Goal: Information Seeking & Learning: Check status

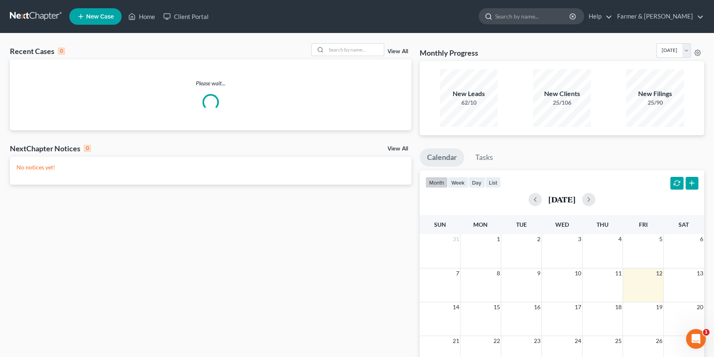
click at [536, 16] on input "search" at bounding box center [532, 16] width 75 height 15
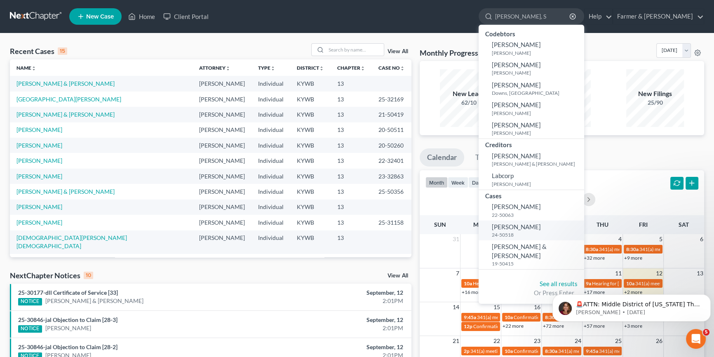
type input "[PERSON_NAME], S"
click at [541, 228] on span "[PERSON_NAME]" at bounding box center [516, 226] width 49 height 7
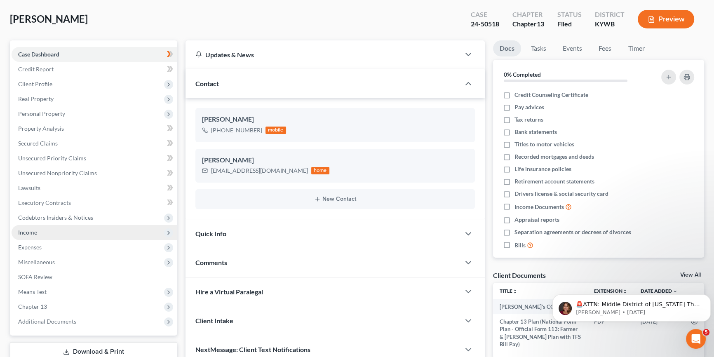
scroll to position [75, 0]
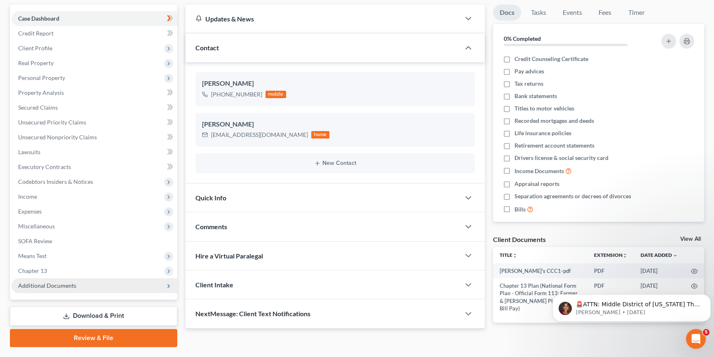
click at [61, 283] on span "Additional Documents" at bounding box center [47, 285] width 58 height 7
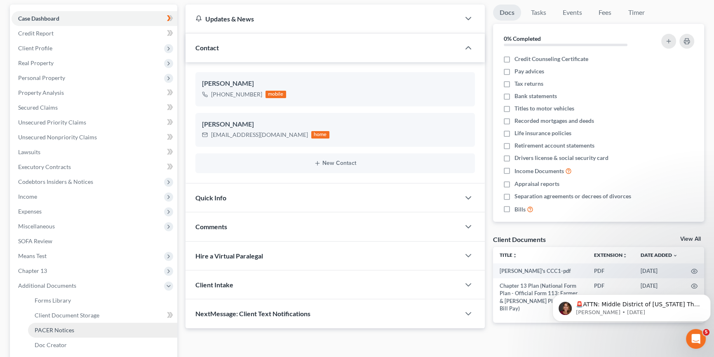
click at [72, 330] on span "PACER Notices" at bounding box center [55, 330] width 40 height 7
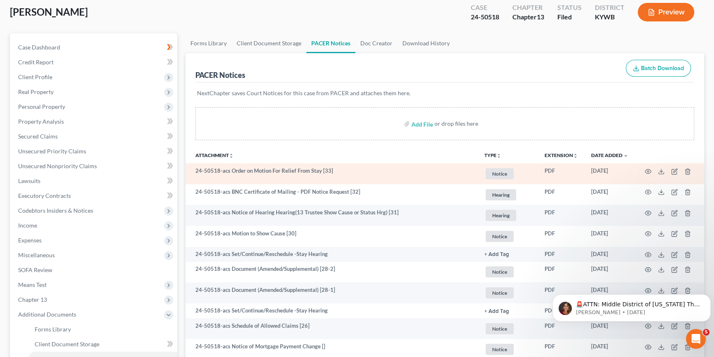
scroll to position [49, 0]
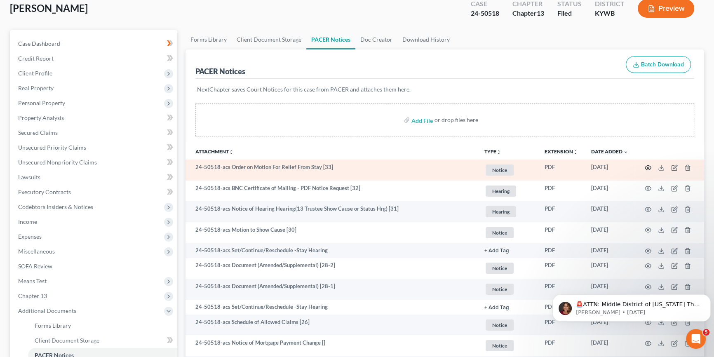
click at [648, 165] on icon "button" at bounding box center [648, 168] width 7 height 7
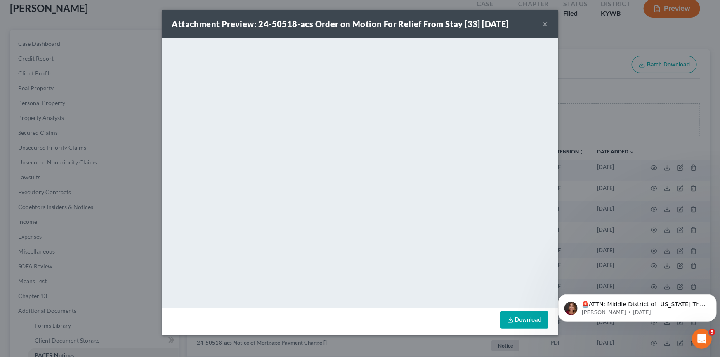
click at [543, 23] on button "×" at bounding box center [545, 24] width 6 height 10
